Goal: Navigation & Orientation: Find specific page/section

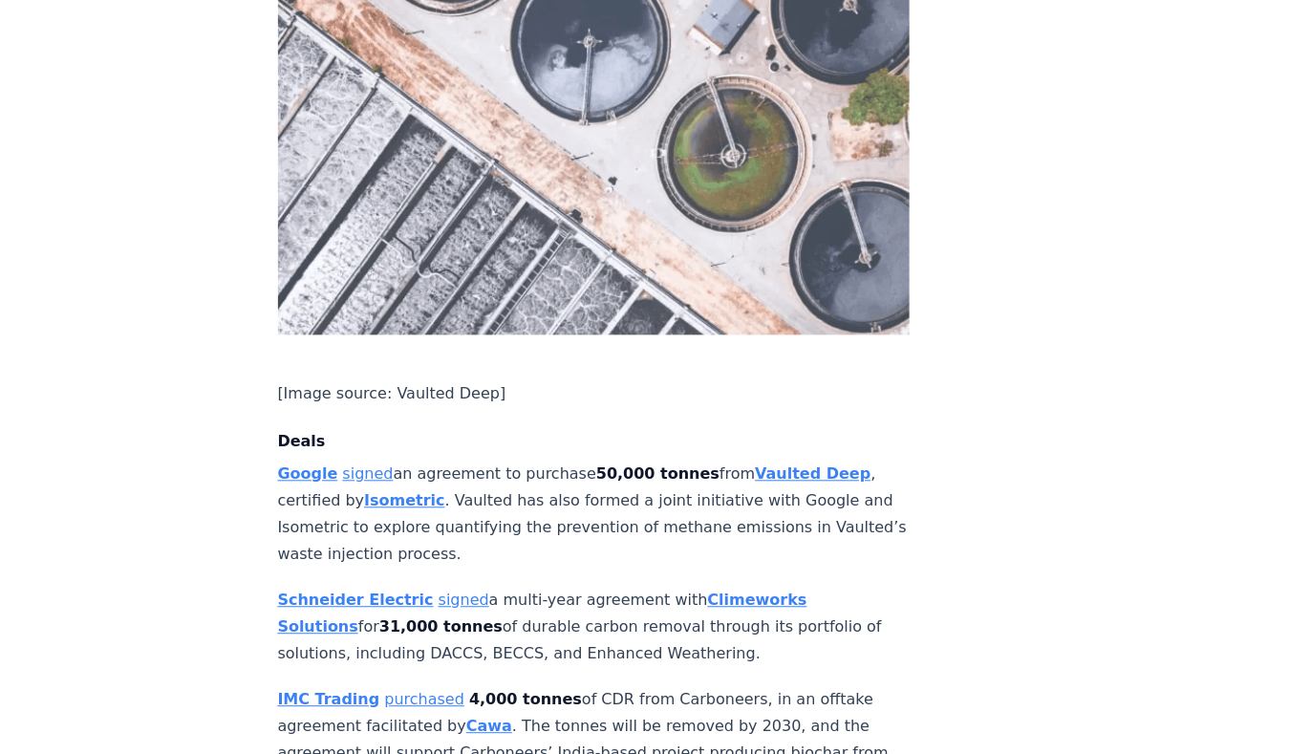
scroll to position [1138, 0]
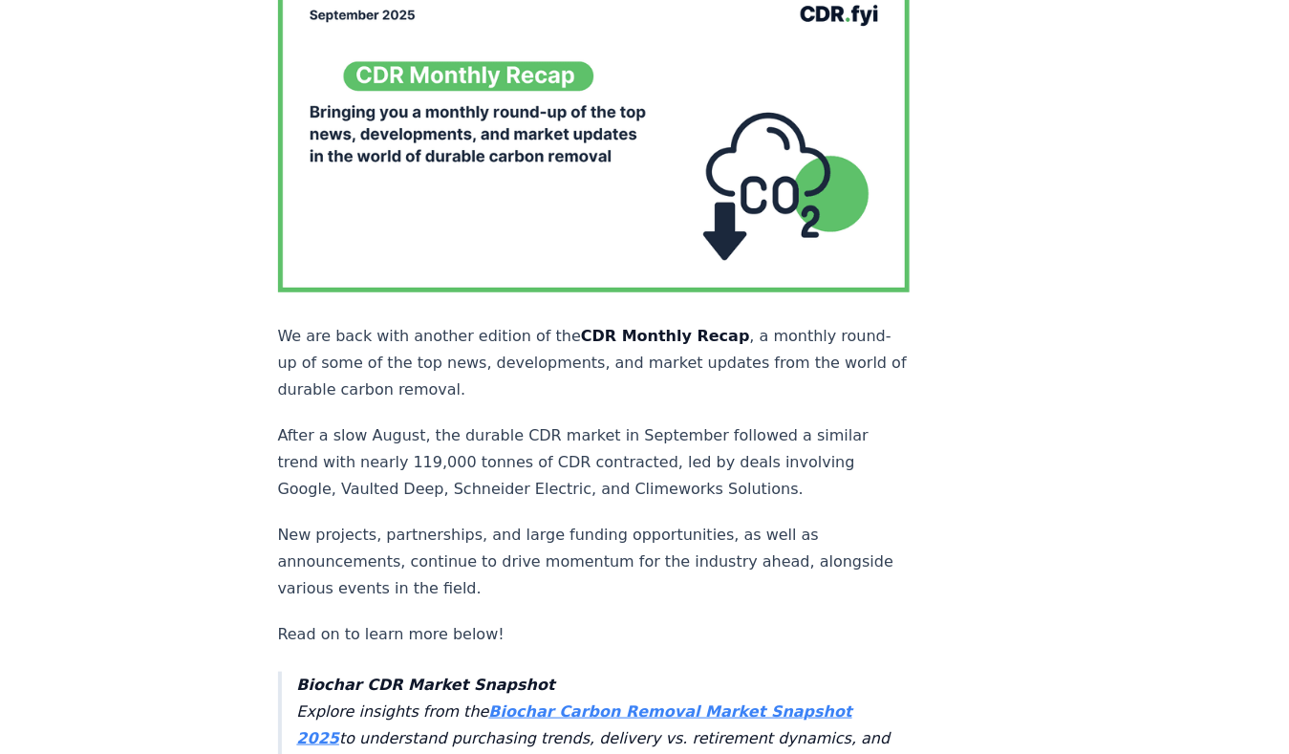
scroll to position [0, 0]
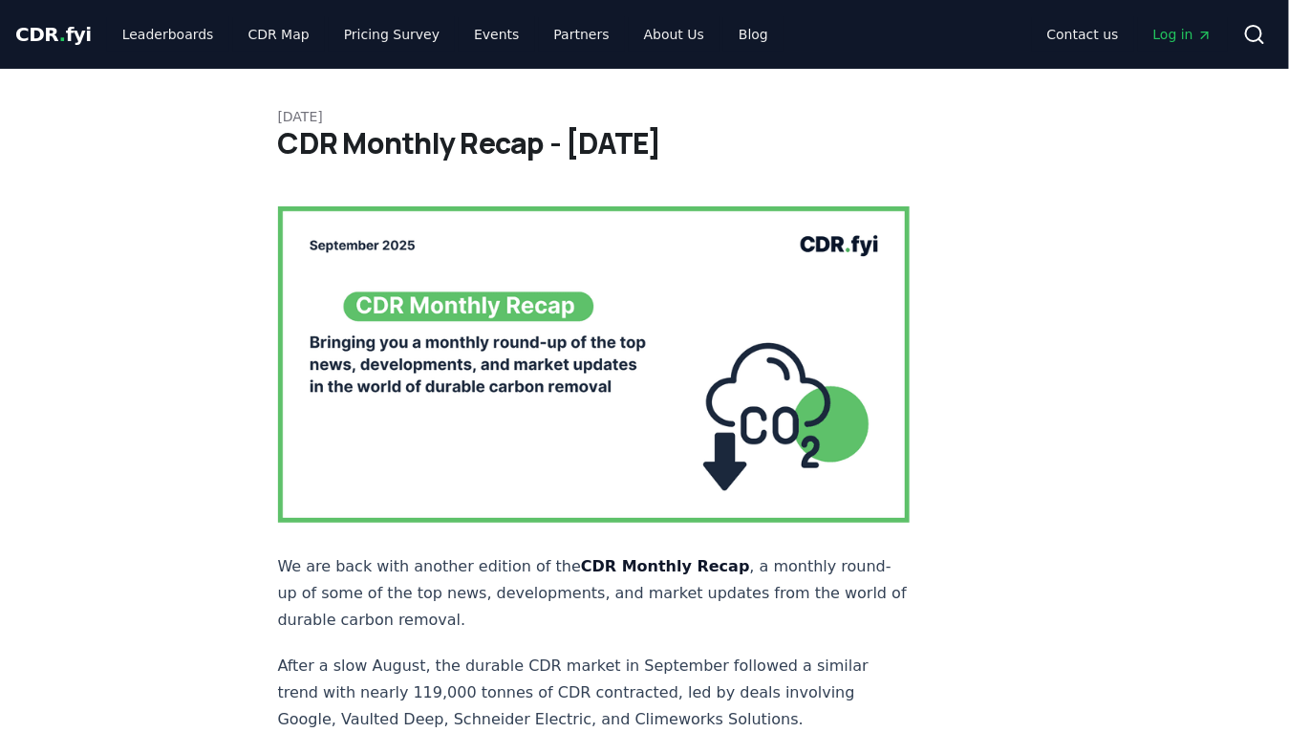
click at [59, 44] on span "." at bounding box center [62, 34] width 7 height 23
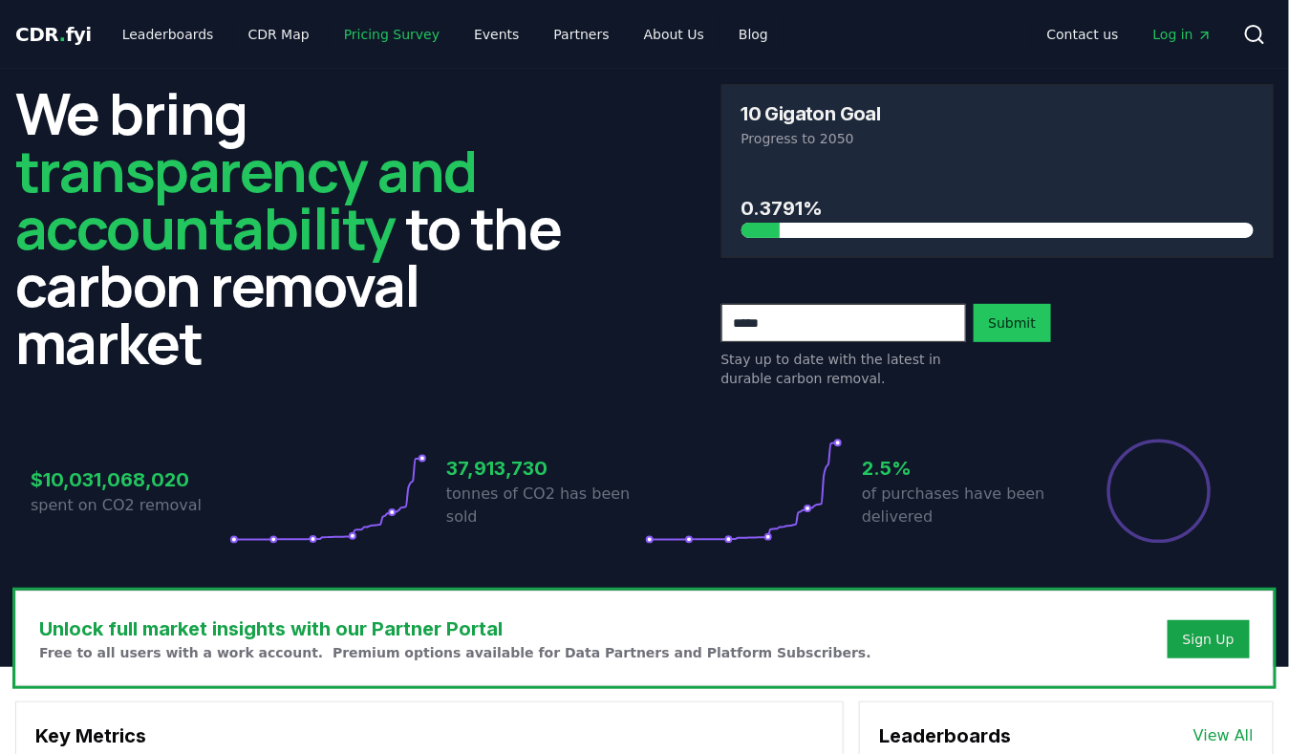
click at [346, 42] on link "Pricing Survey" at bounding box center [392, 34] width 126 height 34
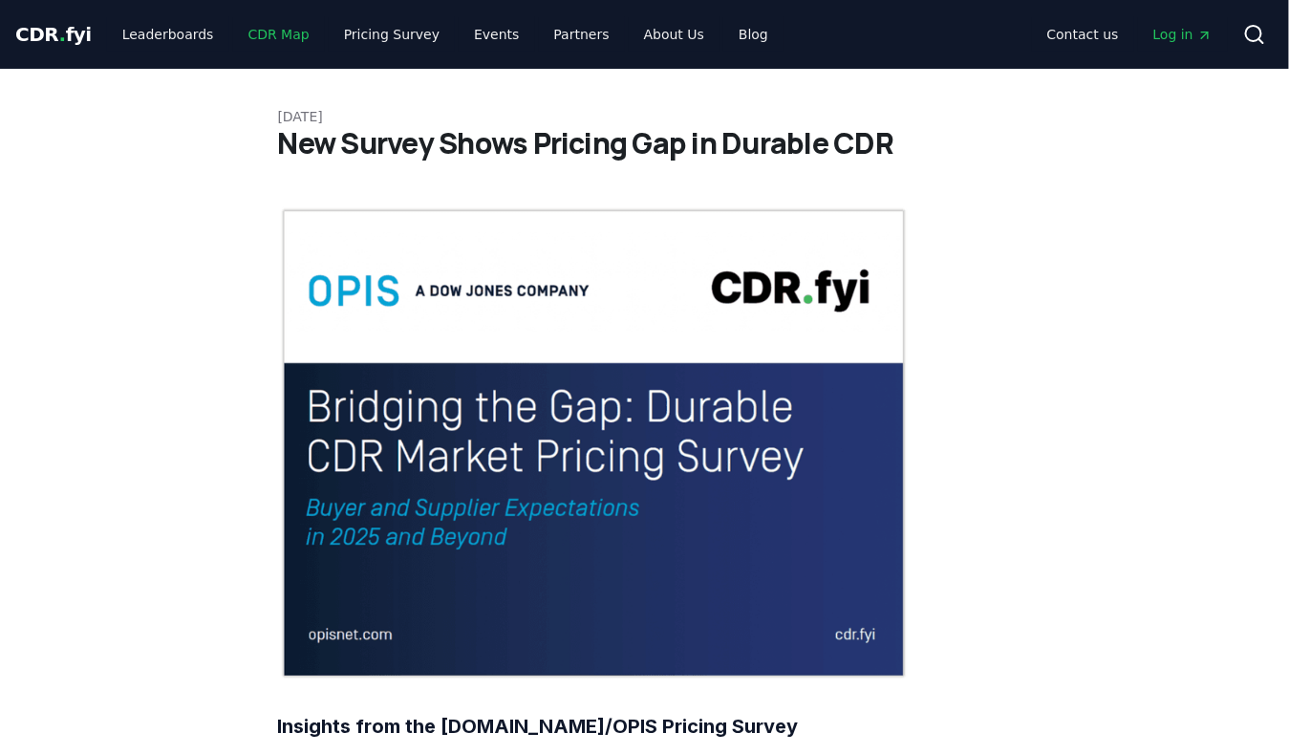
click at [274, 32] on link "CDR Map" at bounding box center [279, 34] width 92 height 34
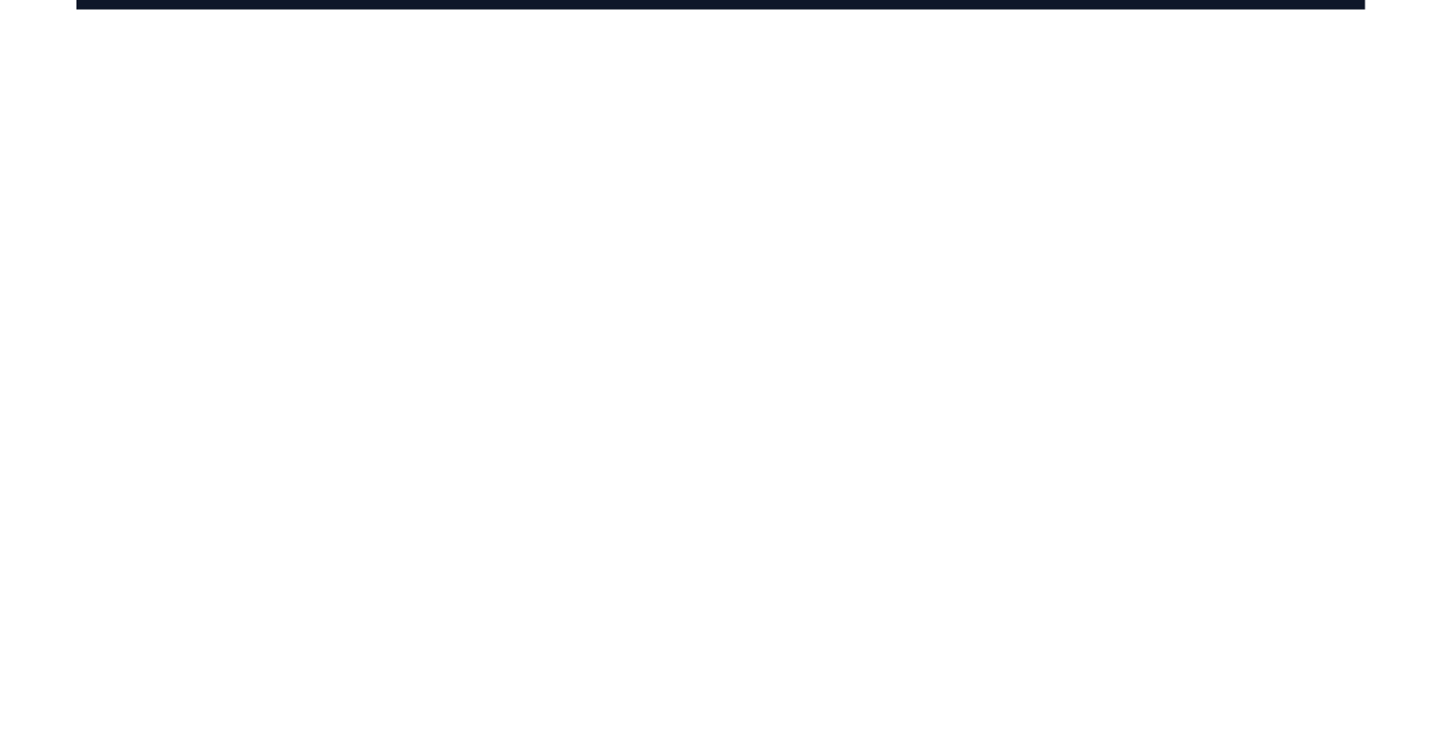
scroll to position [288, 0]
